Goal: Task Accomplishment & Management: Manage account settings

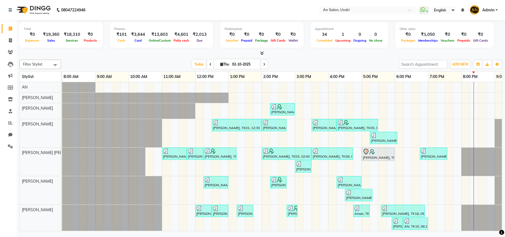
click at [263, 66] on icon at bounding box center [264, 64] width 2 height 3
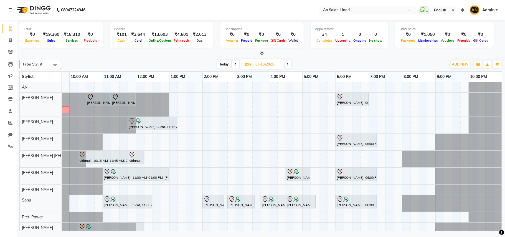
click at [287, 61] on span at bounding box center [288, 64] width 7 height 9
type input "04-10-2025"
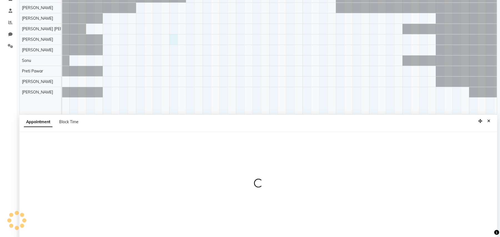
scroll to position [104, 0]
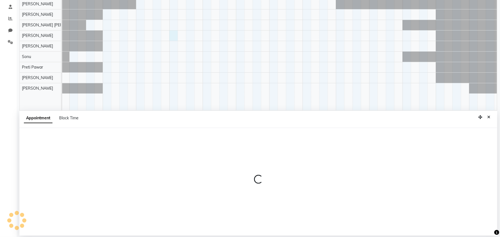
select select "61941"
select select "780"
select select "tentative"
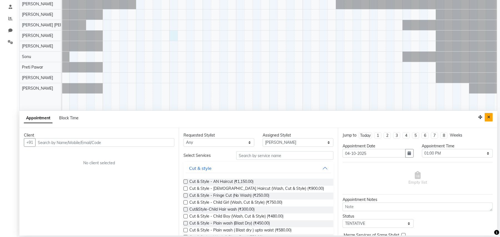
click at [490, 114] on button "Close" at bounding box center [488, 117] width 8 height 9
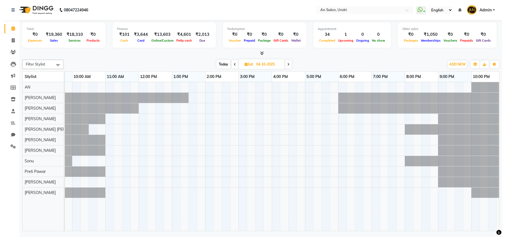
scroll to position [0, 0]
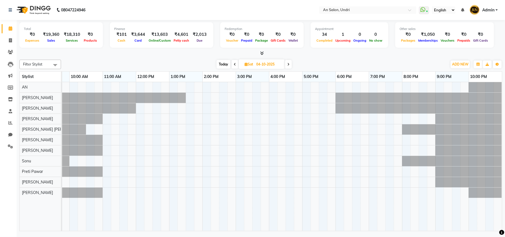
select select "55235"
select select "tentative"
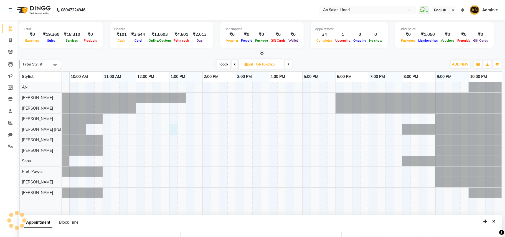
select select "780"
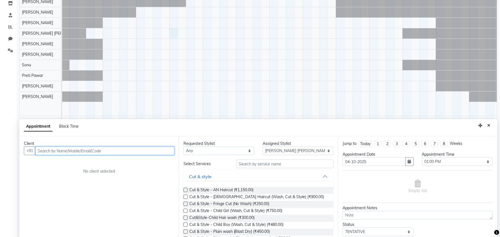
scroll to position [104, 0]
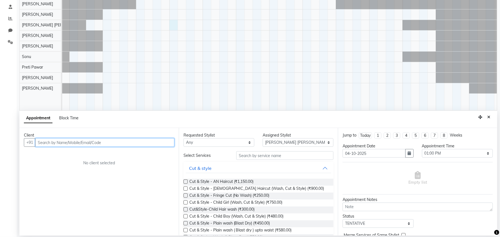
paste input "7773930862"
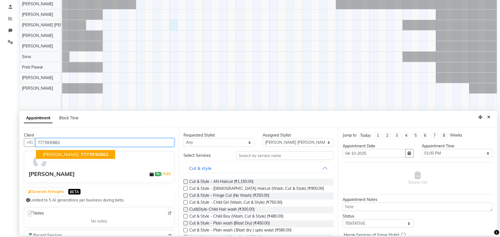
click at [81, 152] on span "7773930862" at bounding box center [95, 155] width 28 height 6
type input "7773930862"
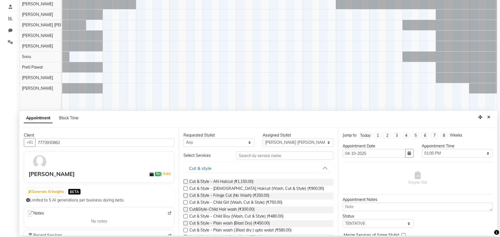
click at [289, 156] on input "text" at bounding box center [284, 155] width 97 height 9
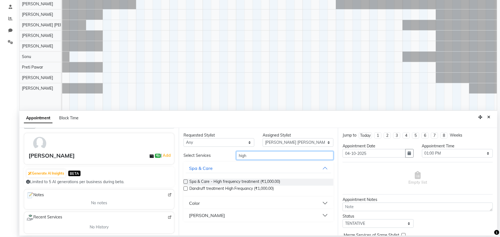
scroll to position [0, 0]
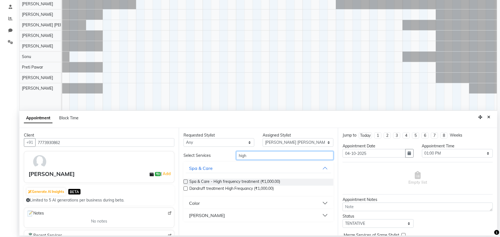
type input "high"
click at [200, 199] on button "Color" at bounding box center [259, 203] width 146 height 10
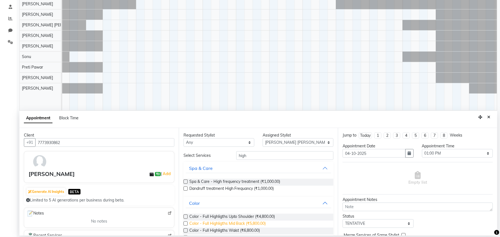
click at [251, 221] on span "Color - Full Highligths Mid Back (₹5,800.00)" at bounding box center [227, 224] width 77 height 7
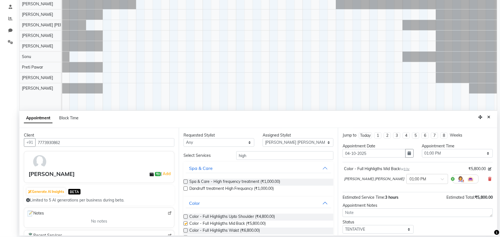
checkbox input "false"
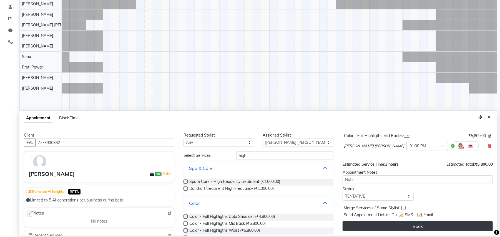
click at [444, 224] on button "Book" at bounding box center [417, 226] width 150 height 10
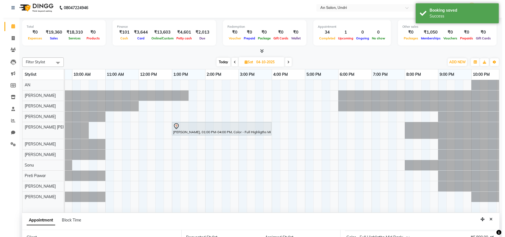
scroll to position [0, 0]
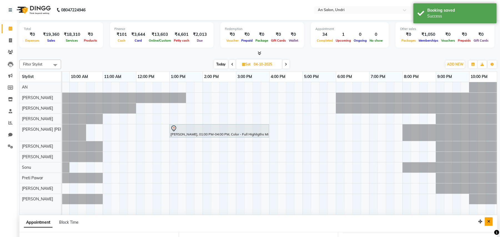
click at [492, 221] on button "Close" at bounding box center [488, 221] width 8 height 9
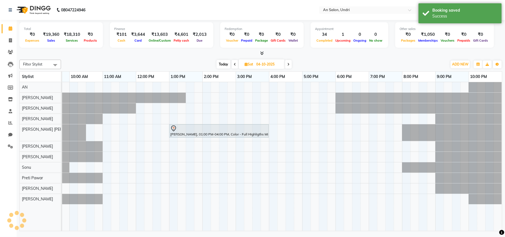
click at [226, 62] on span "Today" at bounding box center [224, 64] width 14 height 9
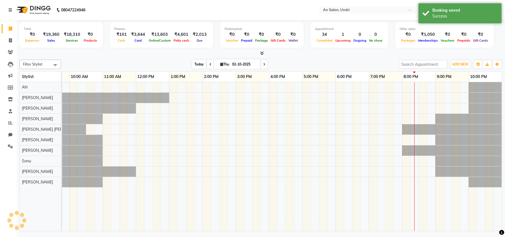
scroll to position [0, 59]
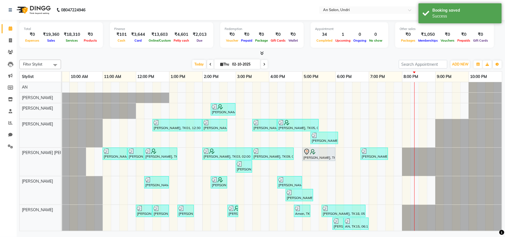
click at [290, 62] on div "Today Thu 02-10-2025" at bounding box center [230, 64] width 332 height 8
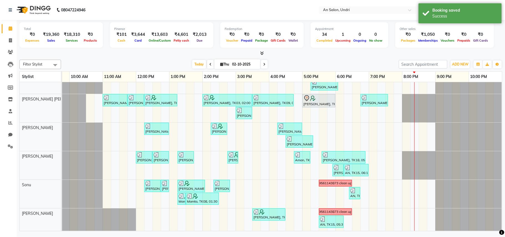
scroll to position [70, 0]
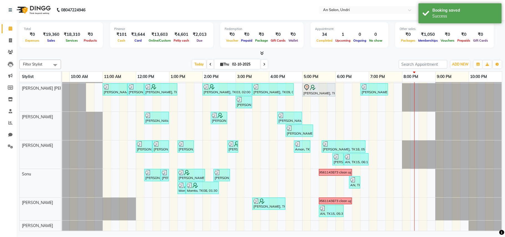
click at [264, 65] on span at bounding box center [264, 64] width 7 height 9
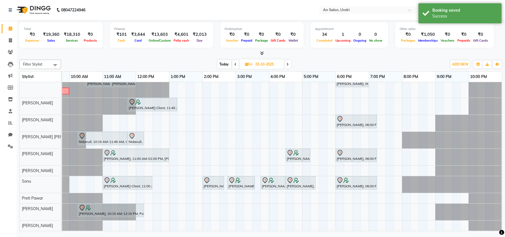
scroll to position [0, 0]
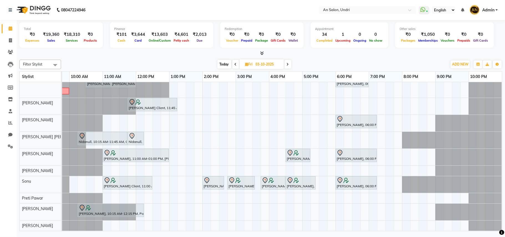
click at [287, 63] on icon at bounding box center [288, 64] width 2 height 3
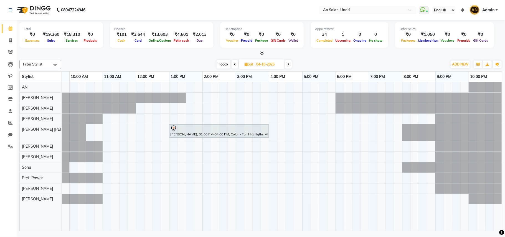
click at [215, 65] on div "Today Sat 04-10-2025" at bounding box center [254, 64] width 381 height 8
click at [223, 64] on span "Today" at bounding box center [224, 64] width 14 height 9
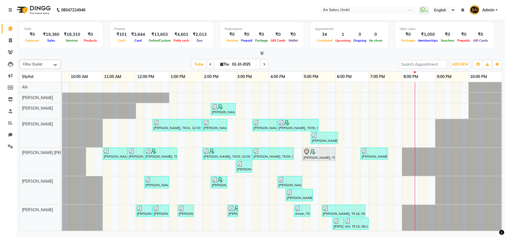
click at [337, 65] on div "Today Thu 02-10-2025" at bounding box center [230, 64] width 332 height 8
click at [265, 62] on span at bounding box center [264, 64] width 7 height 9
type input "03-10-2025"
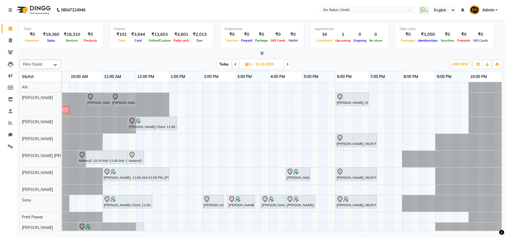
click at [364, 57] on div "Total ₹0 Expenses ₹19,360 Sales ₹18,310 Services ₹0 Products Finance ₹101 Cash …" at bounding box center [261, 126] width 489 height 213
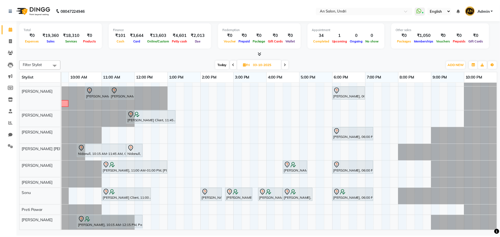
scroll to position [0, 0]
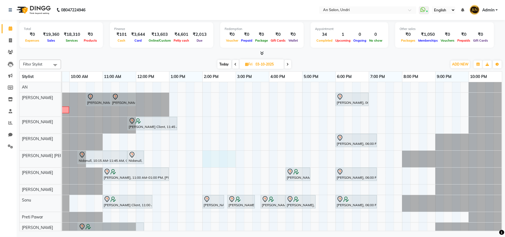
drag, startPoint x: 206, startPoint y: 156, endPoint x: 235, endPoint y: 156, distance: 29.7
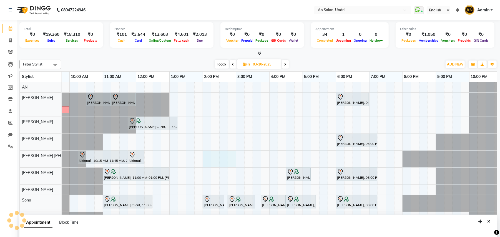
select select "55235"
select select "tentative"
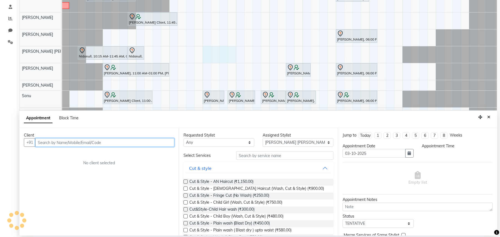
select select "840"
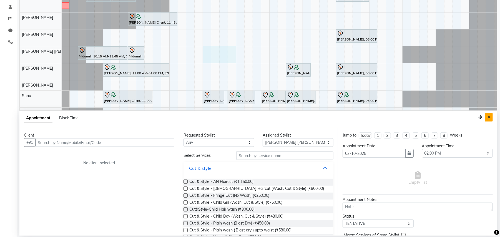
click at [489, 118] on icon "Close" at bounding box center [488, 117] width 3 height 4
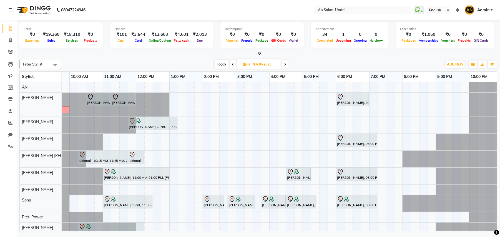
scroll to position [0, 0]
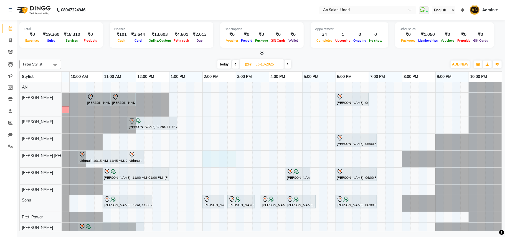
drag, startPoint x: 206, startPoint y: 156, endPoint x: 233, endPoint y: 158, distance: 26.7
select select "55235"
select select "840"
select select "tentative"
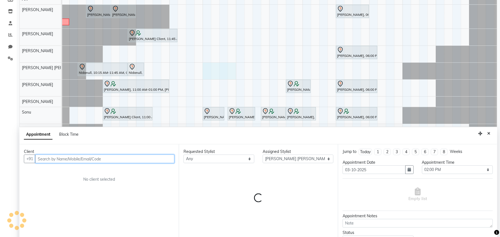
scroll to position [104, 0]
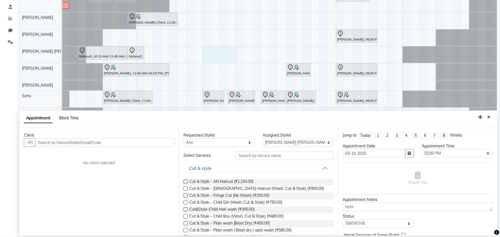
click at [77, 119] on span "Block Time" at bounding box center [68, 117] width 19 height 5
select select "55235"
select select "840"
select select "900"
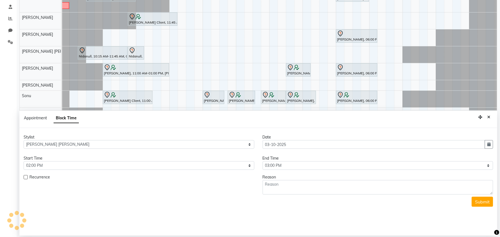
scroll to position [0, 65]
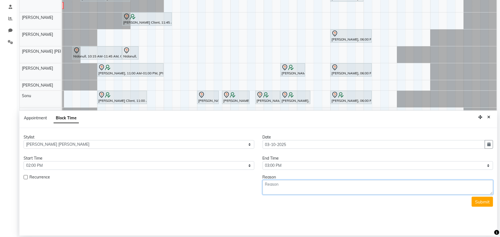
click at [297, 189] on textarea at bounding box center [377, 187] width 231 height 14
type textarea "namaz"
click at [481, 200] on button "Submit" at bounding box center [481, 202] width 21 height 10
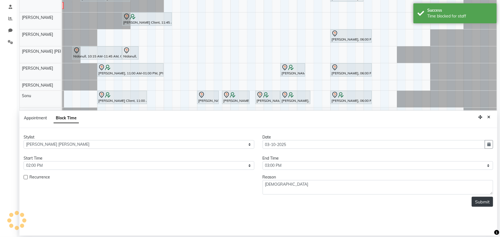
scroll to position [0, 0]
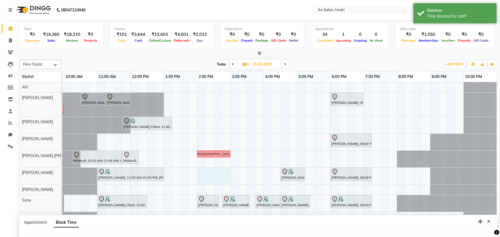
drag, startPoint x: 200, startPoint y: 174, endPoint x: 227, endPoint y: 176, distance: 27.2
click at [227, 176] on div "Shivani Singhal, 08:00 AM-08:30 AM, Cut & Style - Hair Up Style (No Wash) Shiva…" at bounding box center [246, 166] width 499 height 168
select select "61941"
select select "tentative"
select select "840"
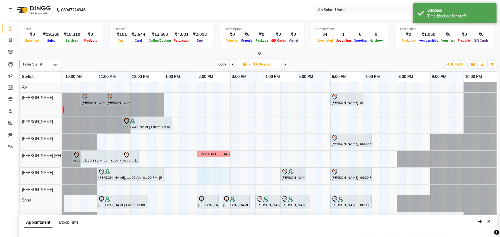
scroll to position [104, 0]
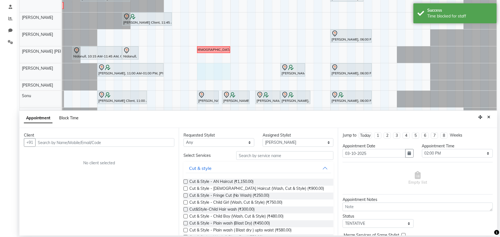
click at [75, 115] on span "Block Time" at bounding box center [68, 117] width 19 height 5
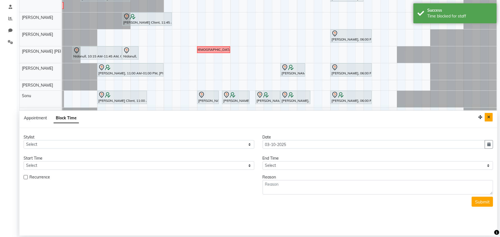
click at [489, 116] on icon "Close" at bounding box center [488, 117] width 3 height 4
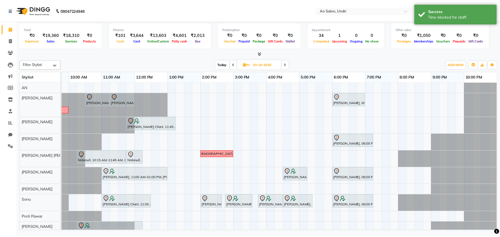
scroll to position [0, 59]
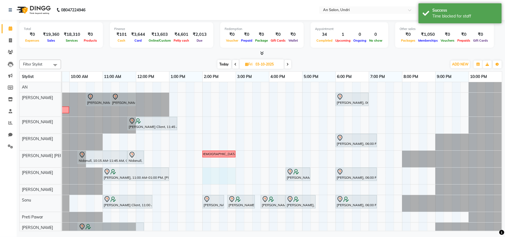
drag, startPoint x: 206, startPoint y: 171, endPoint x: 228, endPoint y: 171, distance: 22.2
select select "61941"
select select "tentative"
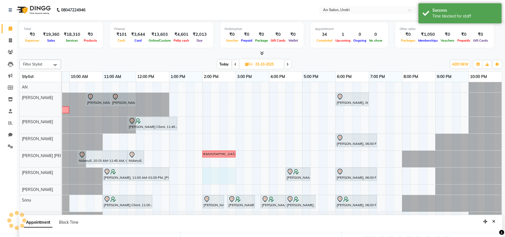
select select "840"
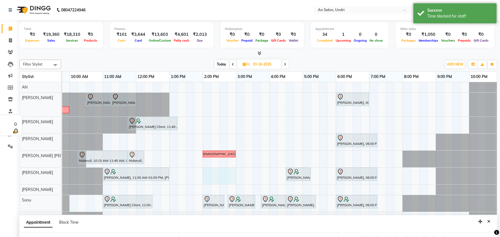
scroll to position [104, 0]
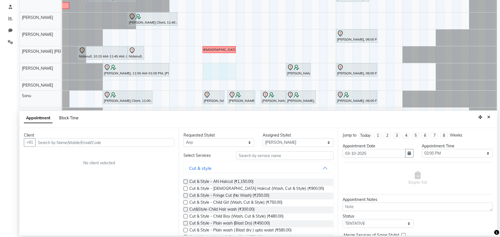
click at [74, 117] on span "Block Time" at bounding box center [68, 117] width 19 height 5
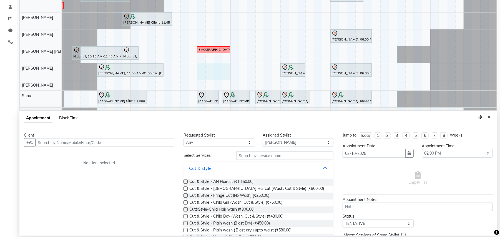
select select "61941"
select select "840"
select select "900"
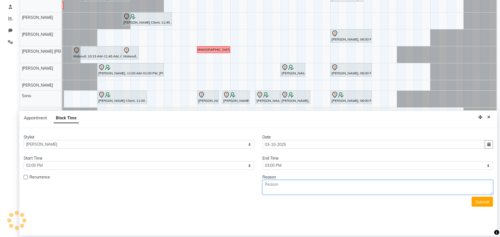
click at [286, 188] on textarea at bounding box center [377, 187] width 231 height 14
type textarea "namaz"
click at [482, 201] on button "Submit" at bounding box center [481, 202] width 21 height 10
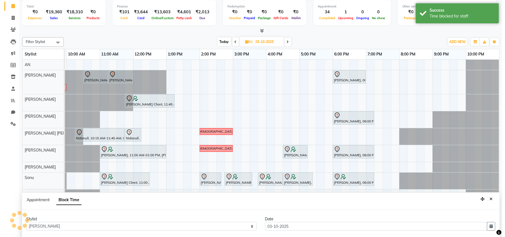
scroll to position [0, 0]
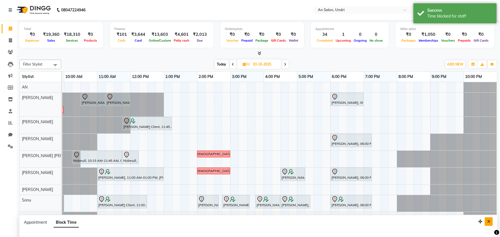
click at [489, 221] on icon "Close" at bounding box center [488, 221] width 3 height 4
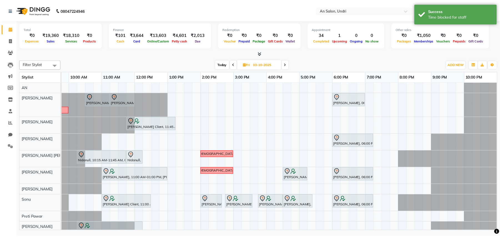
scroll to position [26, 0]
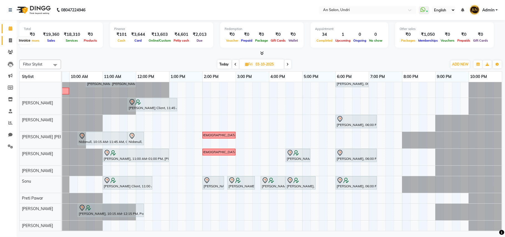
click at [11, 42] on icon at bounding box center [10, 40] width 3 height 4
select select "3639"
select select "service"
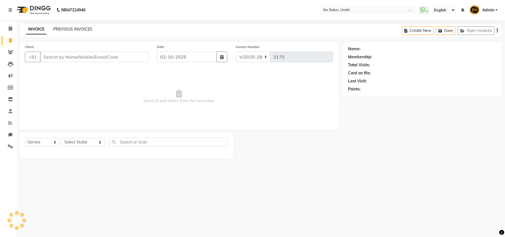
click at [78, 29] on link "PREVIOUS INVOICES" at bounding box center [72, 29] width 39 height 5
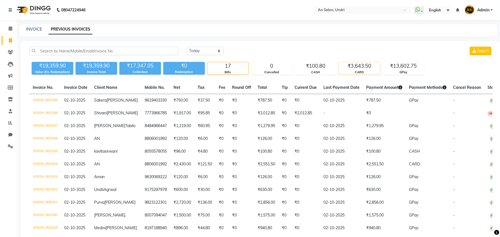
click at [358, 68] on div "₹3,643.50" at bounding box center [359, 66] width 41 height 8
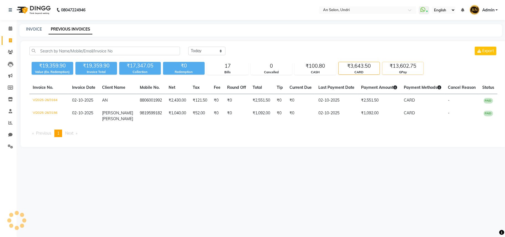
click at [401, 63] on div "₹13,602.75" at bounding box center [403, 66] width 41 height 8
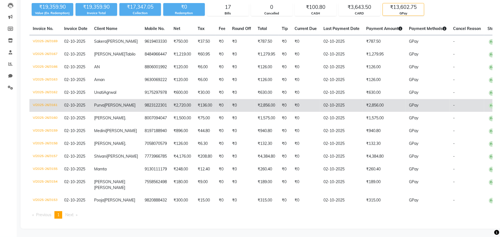
scroll to position [74, 0]
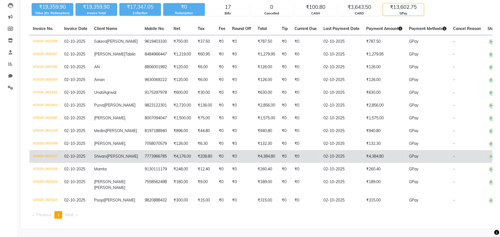
click at [371, 163] on td "₹4,384.80" at bounding box center [384, 156] width 43 height 13
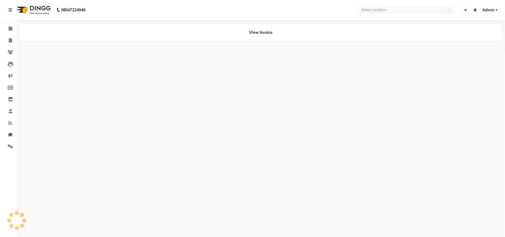
select select "en"
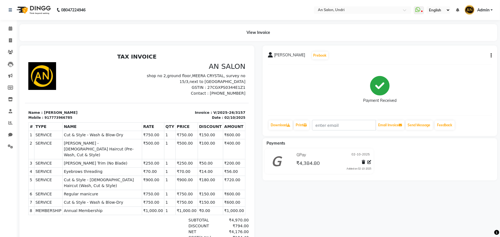
click at [38, 12] on img at bounding box center [33, 10] width 38 height 16
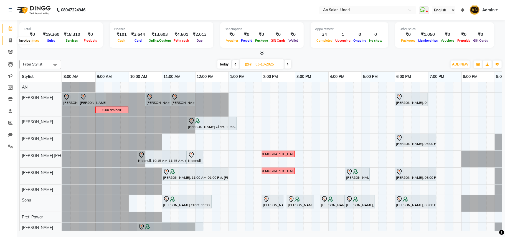
click at [7, 39] on span at bounding box center [11, 40] width 10 height 6
select select "3639"
select select "service"
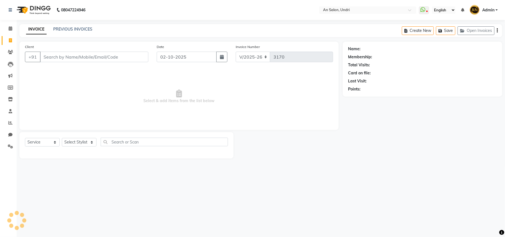
click at [83, 24] on div "08047224946 Select Location × An Salon, Undri WhatsApp Status ✕ Status: Disconn…" at bounding box center [252, 118] width 505 height 237
click at [84, 30] on link "PREVIOUS INVOICES" at bounding box center [72, 29] width 39 height 5
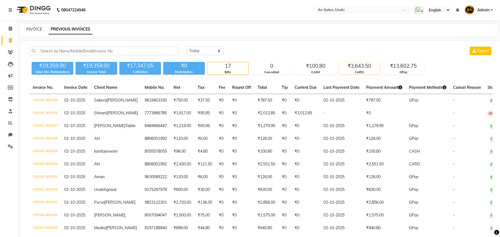
click at [364, 64] on div "₹3,643.50" at bounding box center [359, 66] width 41 height 8
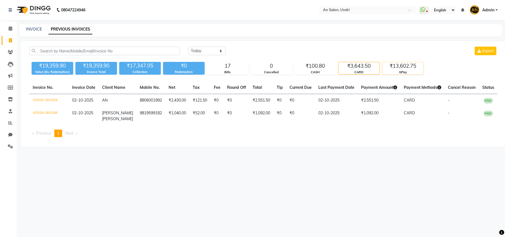
click at [413, 66] on div "₹13,602.75" at bounding box center [403, 66] width 41 height 8
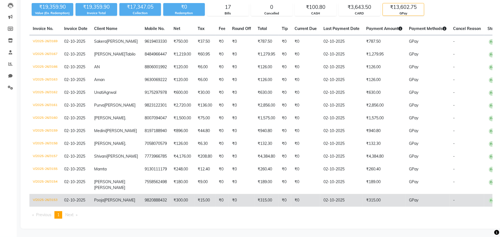
scroll to position [55, 0]
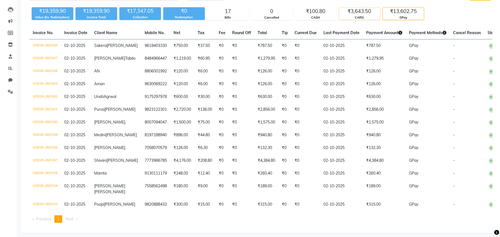
click at [358, 17] on div "CARD" at bounding box center [359, 17] width 41 height 5
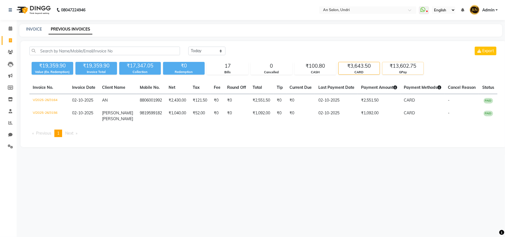
click at [411, 65] on div "₹13,602.75" at bounding box center [403, 66] width 41 height 8
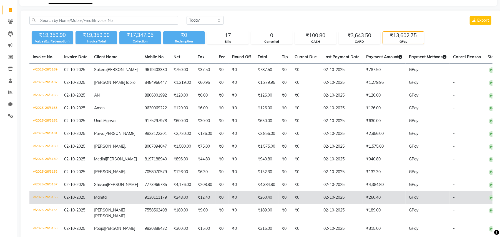
scroll to position [18, 0]
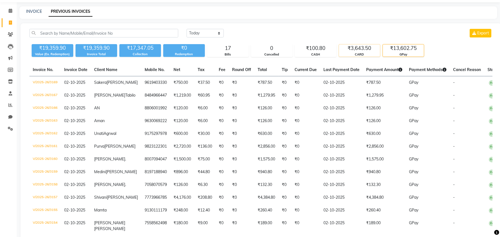
click at [359, 50] on div "₹3,643.50" at bounding box center [359, 48] width 41 height 8
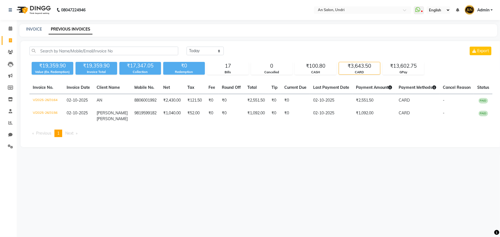
scroll to position [0, 0]
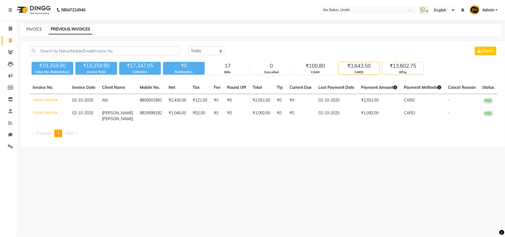
click at [405, 70] on div "GPay" at bounding box center [403, 72] width 41 height 5
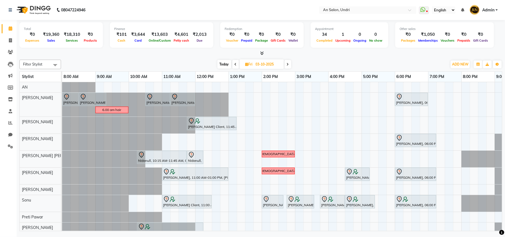
click at [220, 64] on span "Today" at bounding box center [225, 64] width 14 height 9
type input "02-10-2025"
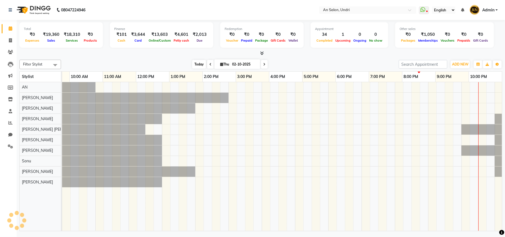
scroll to position [0, 59]
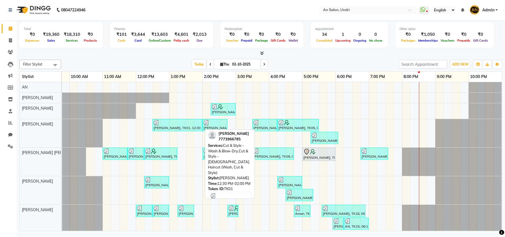
click at [183, 127] on div "[PERSON_NAME], TK01, 12:30 PM-02:00 PM, Cut & Style - Wash & Blow-Dry,Cut & Sty…" at bounding box center [177, 125] width 49 height 11
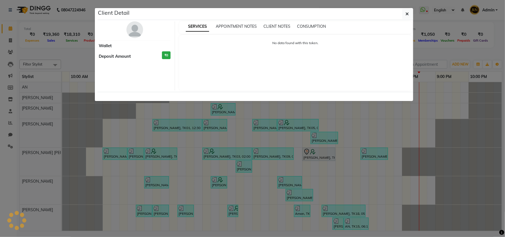
select select "3"
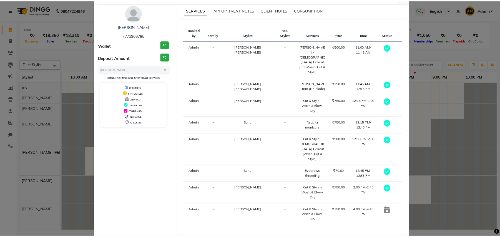
scroll to position [23, 0]
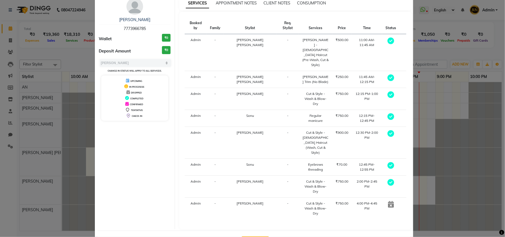
click at [257, 236] on button "View Invoice" at bounding box center [255, 240] width 27 height 9
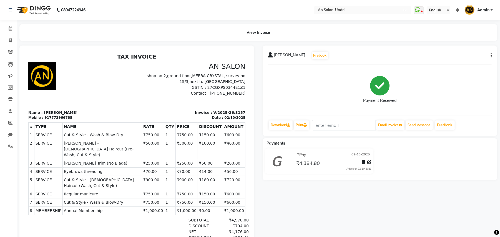
click at [42, 9] on img at bounding box center [33, 10] width 38 height 16
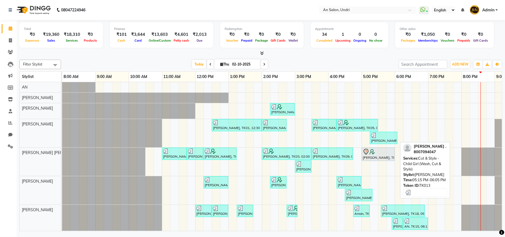
click at [391, 140] on div "[PERSON_NAME] ., TK13, 05:15 PM-06:05 PM, Cut & Style - Child Girl (Wash, Cut &…" at bounding box center [384, 138] width 26 height 11
select select "3"
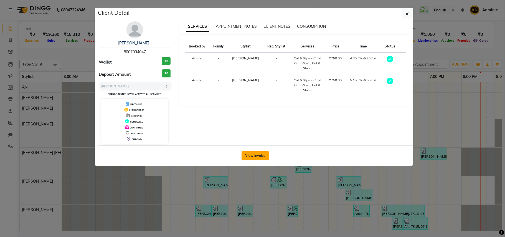
click at [267, 157] on button "View Invoice" at bounding box center [255, 155] width 27 height 9
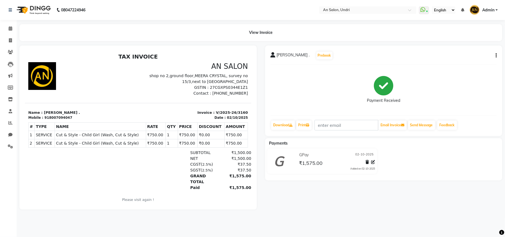
click at [38, 8] on img at bounding box center [33, 10] width 38 height 16
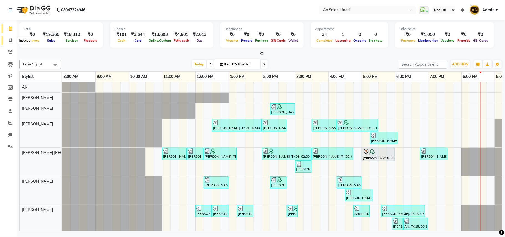
click at [6, 42] on span at bounding box center [11, 40] width 10 height 6
select select "3639"
select select "service"
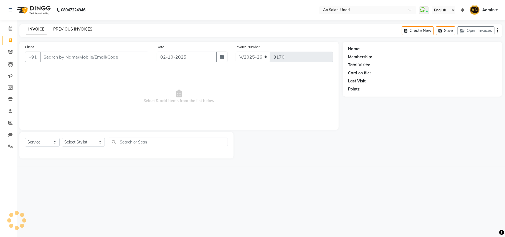
click at [56, 28] on link "PREVIOUS INVOICES" at bounding box center [72, 29] width 39 height 5
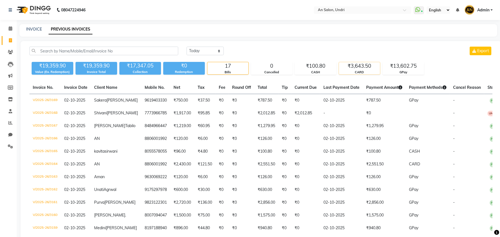
click at [369, 72] on div "CARD" at bounding box center [359, 72] width 41 height 5
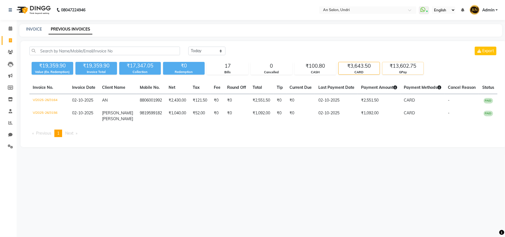
click at [394, 74] on div "GPay" at bounding box center [403, 72] width 41 height 5
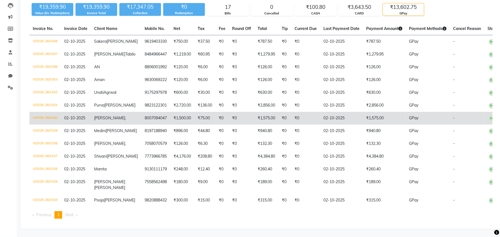
scroll to position [92, 0]
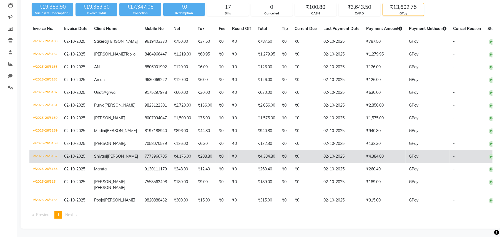
click at [369, 152] on td "₹4,384.80" at bounding box center [384, 156] width 43 height 13
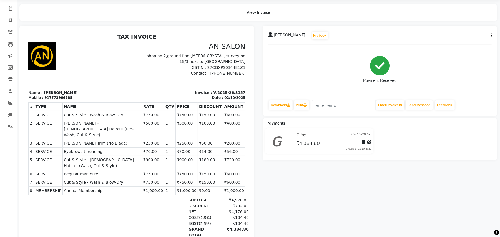
scroll to position [37, 0]
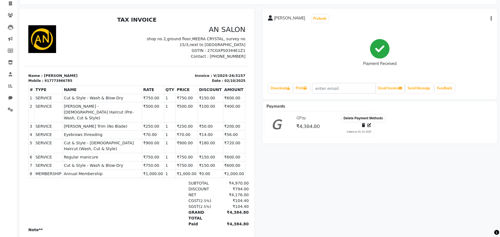
click at [362, 124] on icon at bounding box center [363, 125] width 3 height 4
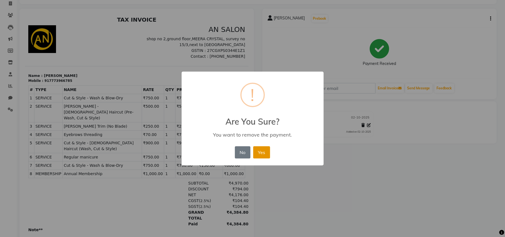
click at [260, 154] on button "Yes" at bounding box center [261, 152] width 17 height 12
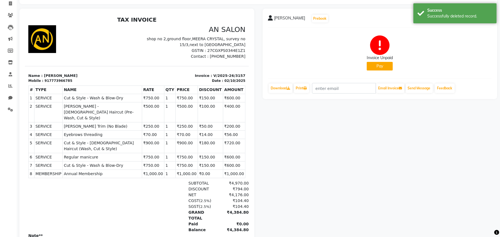
click at [388, 66] on button "Pay" at bounding box center [380, 66] width 26 height 9
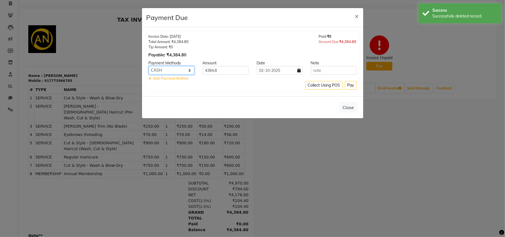
click at [178, 69] on select "CASH CARD ONLINE CUSTOM GPay PayTM PhonePe UPI NearBuy Loan BharatPay Cheque Mo…" at bounding box center [172, 70] width 46 height 9
select select "2"
click at [149, 66] on select "CASH CARD ONLINE CUSTOM GPay PayTM PhonePe UPI NearBuy Loan BharatPay Cheque Mo…" at bounding box center [172, 70] width 46 height 9
drag, startPoint x: 223, startPoint y: 72, endPoint x: 200, endPoint y: 74, distance: 23.1
click at [200, 74] on div "4384.8" at bounding box center [226, 70] width 54 height 9
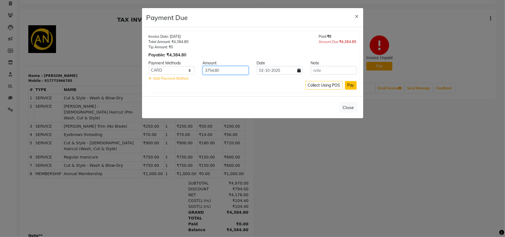
type input "3754.80"
click at [349, 86] on button "Pay" at bounding box center [351, 85] width 12 height 9
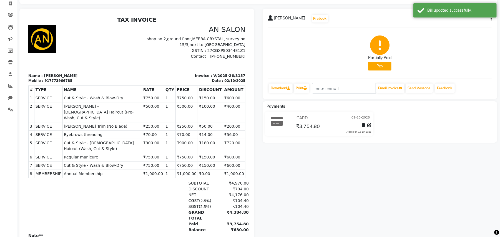
click at [383, 65] on button "Pay" at bounding box center [379, 66] width 23 height 9
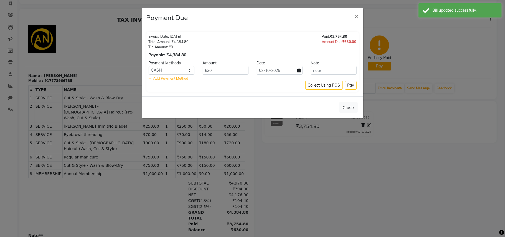
click at [179, 75] on div "Payment Methods Amount Date Note CASH CARD ONLINE CUSTOM GPay PayTM PhonePe UPI…" at bounding box center [253, 70] width 208 height 21
click at [176, 74] on select "CASH CARD ONLINE CUSTOM GPay PayTM PhonePe UPI NearBuy Loan BharatPay Cheque Mo…" at bounding box center [172, 70] width 46 height 9
select select "5"
click at [149, 66] on select "CASH CARD ONLINE CUSTOM GPay PayTM PhonePe UPI NearBuy Loan BharatPay Cheque Mo…" at bounding box center [172, 70] width 46 height 9
click at [346, 84] on button "Pay" at bounding box center [351, 85] width 12 height 9
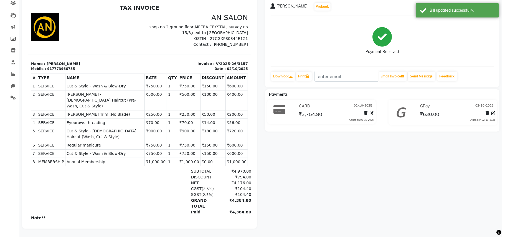
scroll to position [0, 0]
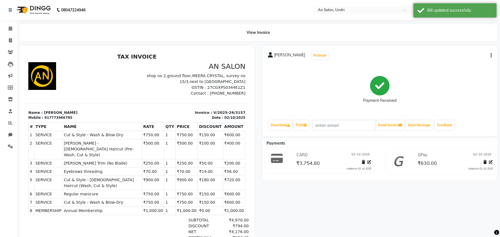
click at [35, 6] on img at bounding box center [33, 10] width 38 height 16
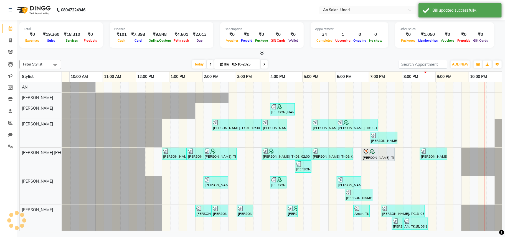
scroll to position [0, 59]
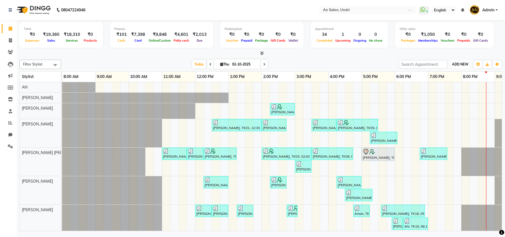
click at [457, 61] on button "ADD NEW Toggle Dropdown" at bounding box center [460, 64] width 19 height 8
click at [445, 90] on link "Add Expense" at bounding box center [448, 89] width 44 height 7
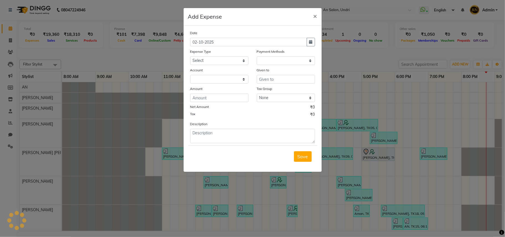
select select "1"
select select "2406"
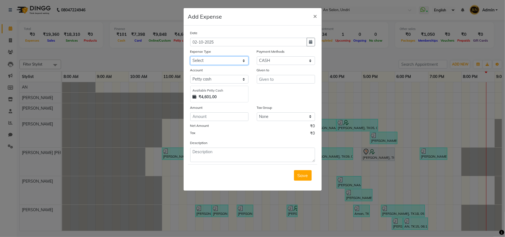
click at [230, 60] on select "Select Advance Salary Bank charges card conversion charges Car maintenance Cash…" at bounding box center [219, 60] width 58 height 9
select select "3472"
click at [190, 56] on select "Select Advance Salary Bank charges card conversion charges Car maintenance Cash…" at bounding box center [219, 60] width 58 height 9
click at [220, 80] on select "Select Default account [PERSON_NAME] cash" at bounding box center [219, 79] width 58 height 9
select select "1032"
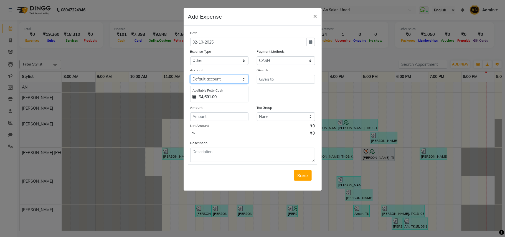
click at [190, 75] on select "Select Default account [PERSON_NAME] cash" at bounding box center [219, 79] width 58 height 9
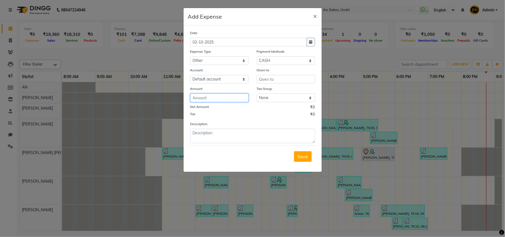
click at [220, 101] on input "number" at bounding box center [219, 98] width 58 height 9
type input "2250"
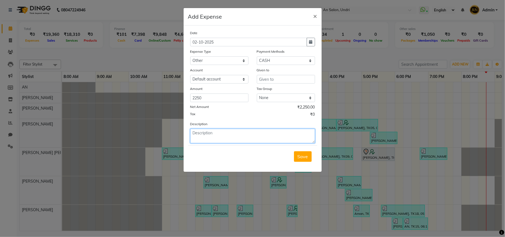
click at [222, 136] on textarea at bounding box center [252, 136] width 125 height 14
type textarea "2250 ac maintence"
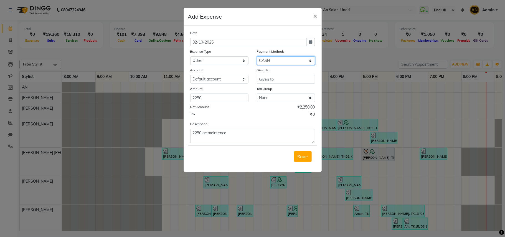
drag, startPoint x: 289, startPoint y: 60, endPoint x: 286, endPoint y: 65, distance: 4.7
click at [289, 60] on select "Select CASH CARD ONLINE CUSTOM GPay PayTM PhonePe UPI NearBuy Points Wallet Loa…" at bounding box center [286, 60] width 58 height 9
select select "5"
click at [257, 56] on select "Select CASH CARD ONLINE CUSTOM GPay PayTM PhonePe UPI NearBuy Points Wallet Loa…" at bounding box center [286, 60] width 58 height 9
click at [282, 82] on input "text" at bounding box center [286, 79] width 58 height 9
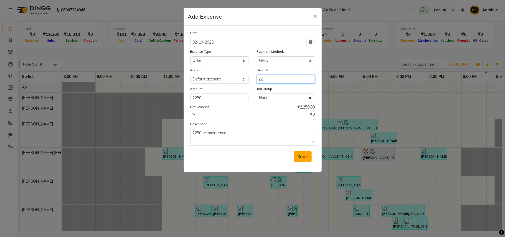
type input "ac"
click at [302, 152] on button "Save" at bounding box center [303, 156] width 18 height 11
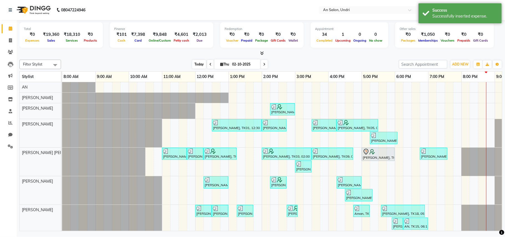
click at [192, 65] on span "Today" at bounding box center [199, 64] width 14 height 9
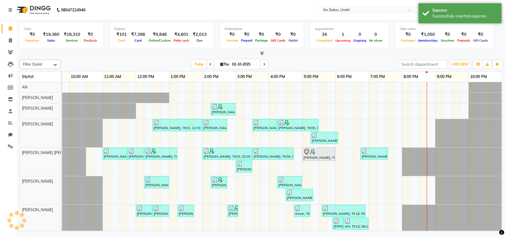
click at [317, 66] on div "Today Thu 02-10-2025" at bounding box center [230, 64] width 332 height 8
